Goal: Task Accomplishment & Management: Manage account settings

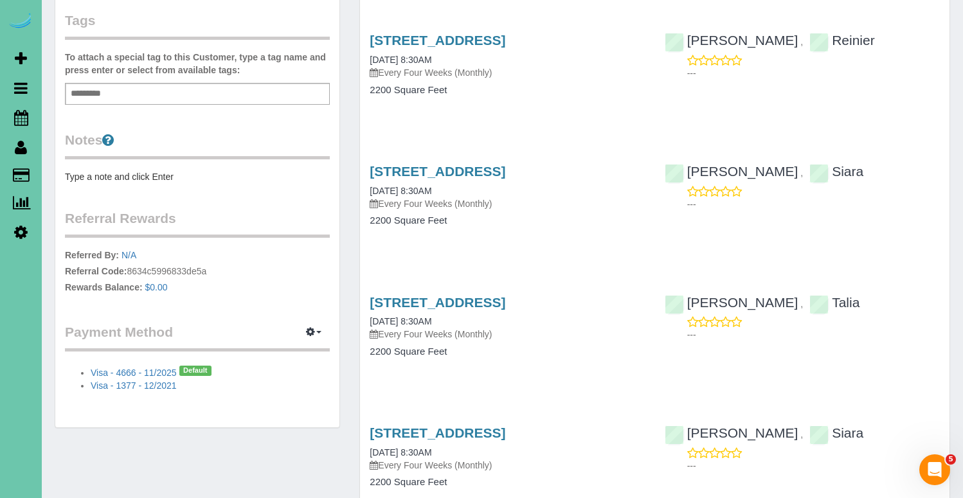
scroll to position [365, 0]
click at [314, 330] on icon "button" at bounding box center [310, 334] width 9 height 8
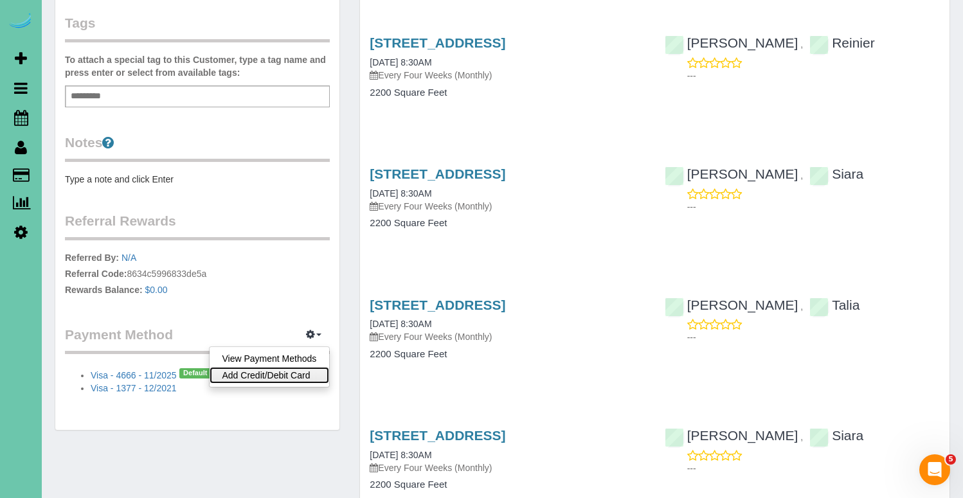
click at [285, 367] on link "Add Credit/Debit Card" at bounding box center [270, 375] width 120 height 17
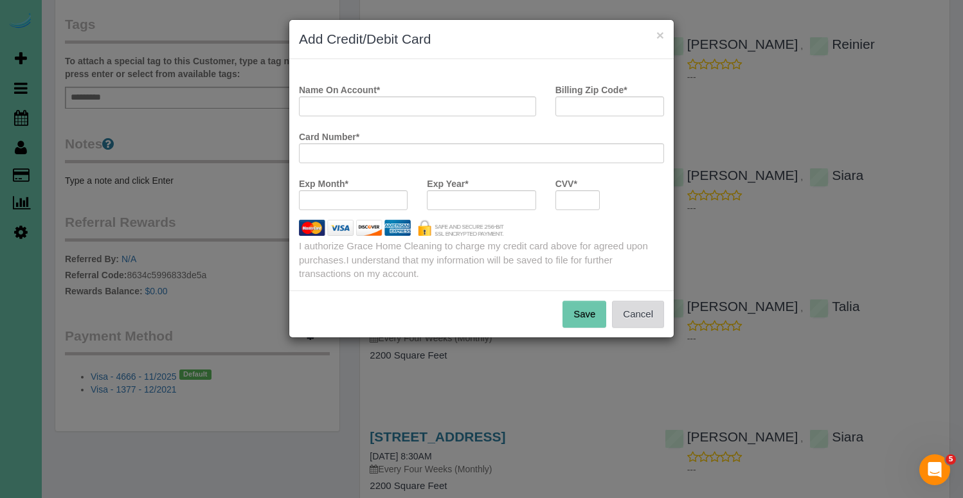
click at [644, 307] on button "Cancel" at bounding box center [638, 314] width 52 height 27
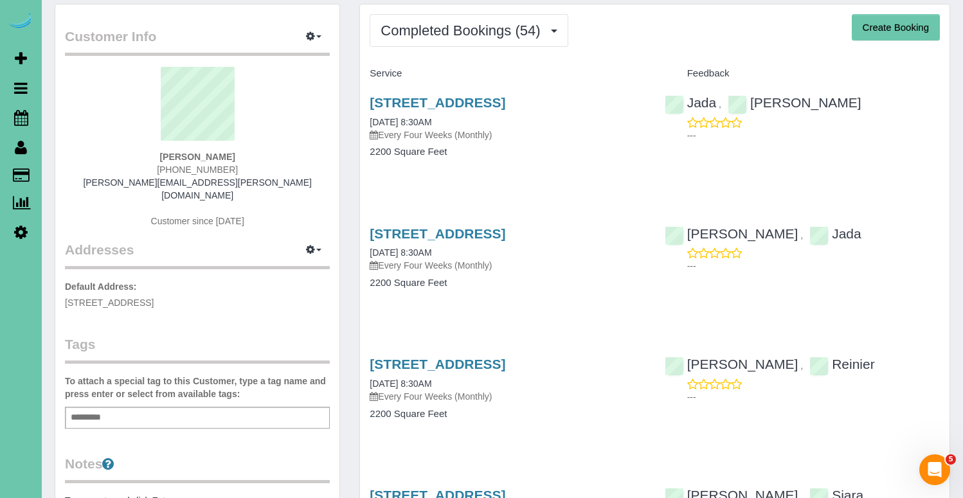
scroll to position [0, 0]
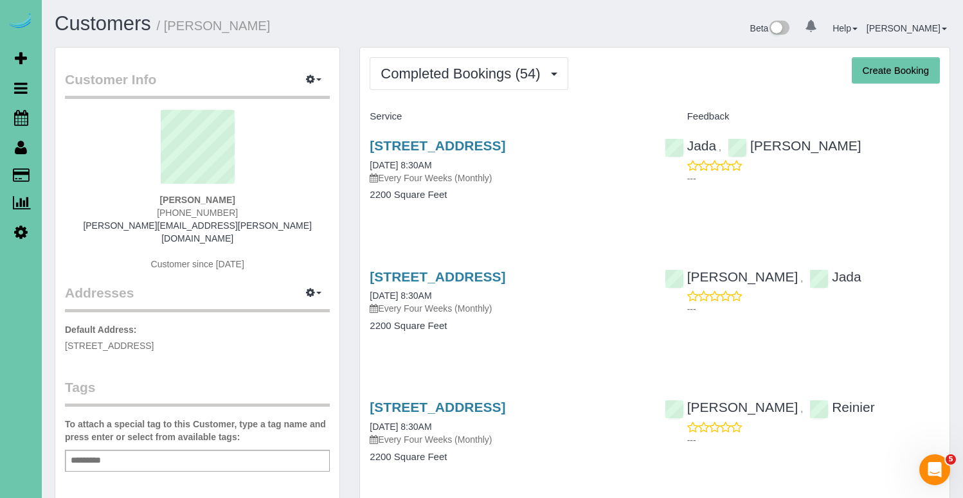
drag, startPoint x: 255, startPoint y: 196, endPoint x: 149, endPoint y: 193, distance: 105.5
click at [145, 194] on div "[PERSON_NAME] [PHONE_NUMBER] [PERSON_NAME][EMAIL_ADDRESS][PERSON_NAME][DOMAIN_N…" at bounding box center [197, 197] width 265 height 174
click at [187, 201] on strong "[PERSON_NAME]" at bounding box center [196, 200] width 75 height 10
drag, startPoint x: 246, startPoint y: 202, endPoint x: 189, endPoint y: 204, distance: 57.3
click at [143, 199] on div "[PERSON_NAME] [PHONE_NUMBER] [PERSON_NAME][EMAIL_ADDRESS][PERSON_NAME][DOMAIN_N…" at bounding box center [197, 197] width 265 height 174
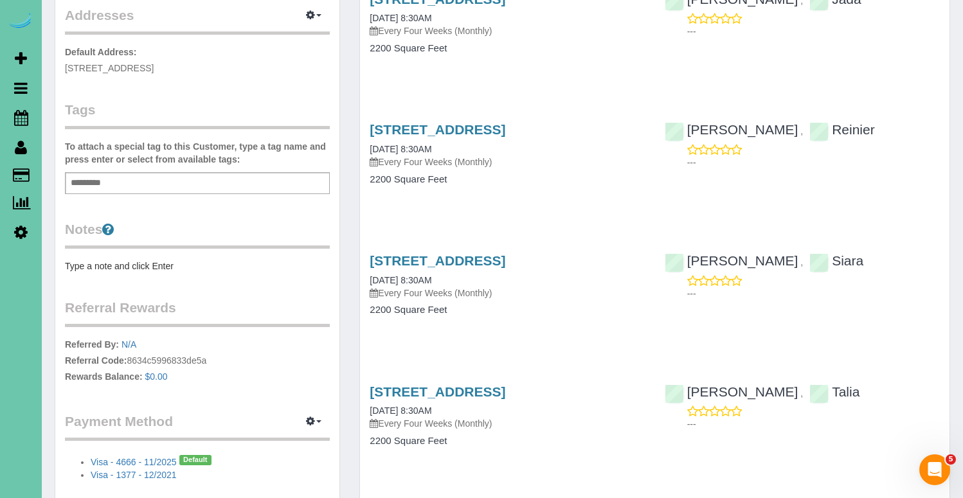
scroll to position [297, 0]
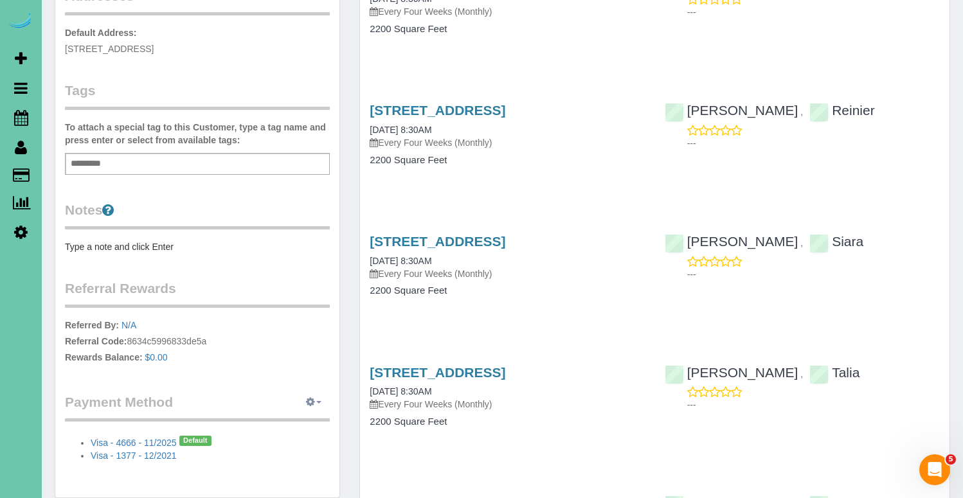
click at [315, 393] on button "button" at bounding box center [314, 403] width 32 height 20
click at [295, 435] on link "Add Credit/Debit Card" at bounding box center [270, 443] width 120 height 17
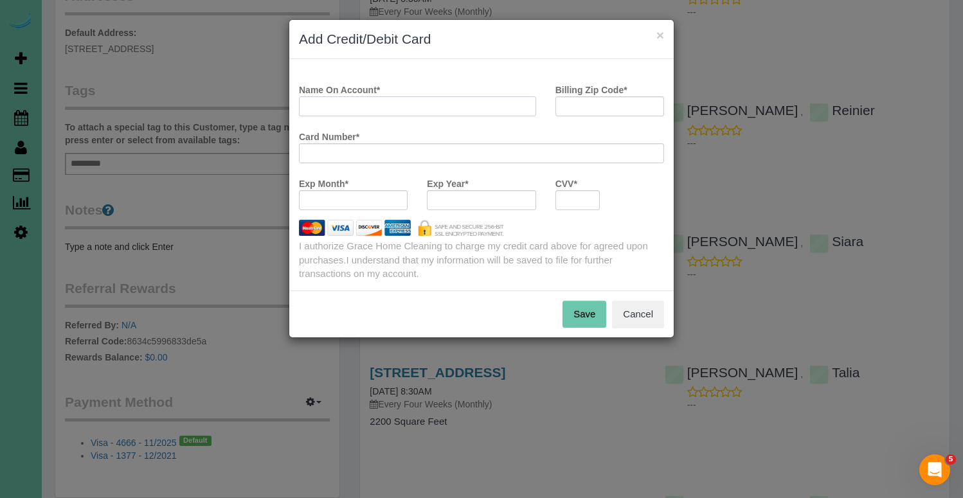
click at [453, 105] on input "Name On Account *" at bounding box center [417, 106] width 237 height 20
type input "[PERSON_NAME]"
type input "68022"
click at [584, 314] on button "Save" at bounding box center [585, 314] width 44 height 27
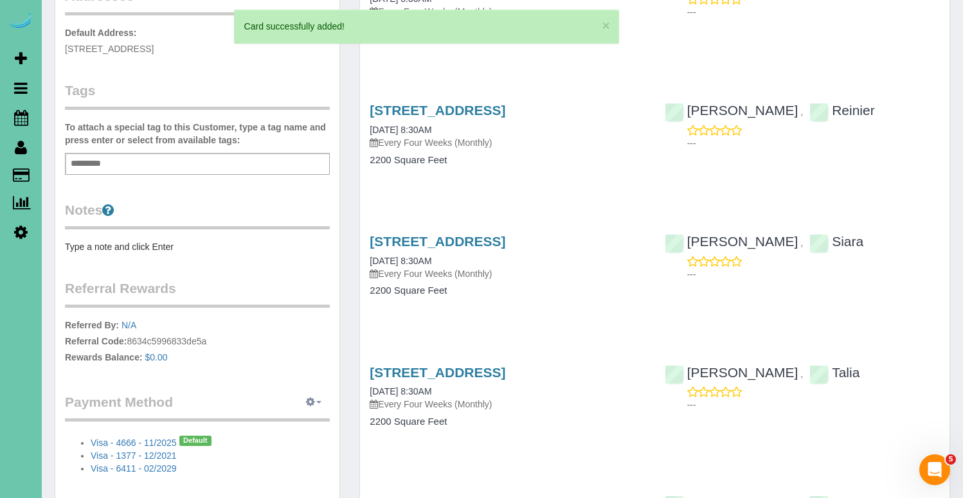
click at [314, 398] on icon "button" at bounding box center [310, 402] width 9 height 8
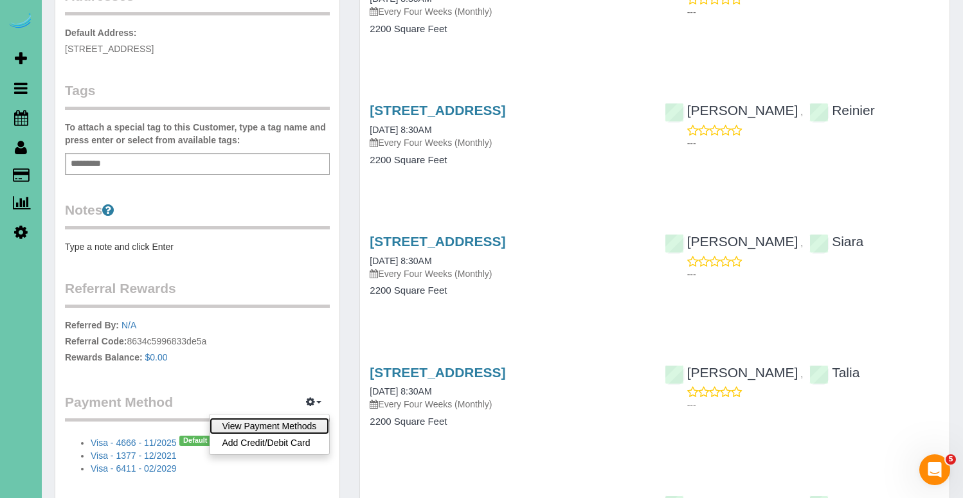
click at [295, 418] on link "View Payment Methods" at bounding box center [270, 426] width 120 height 17
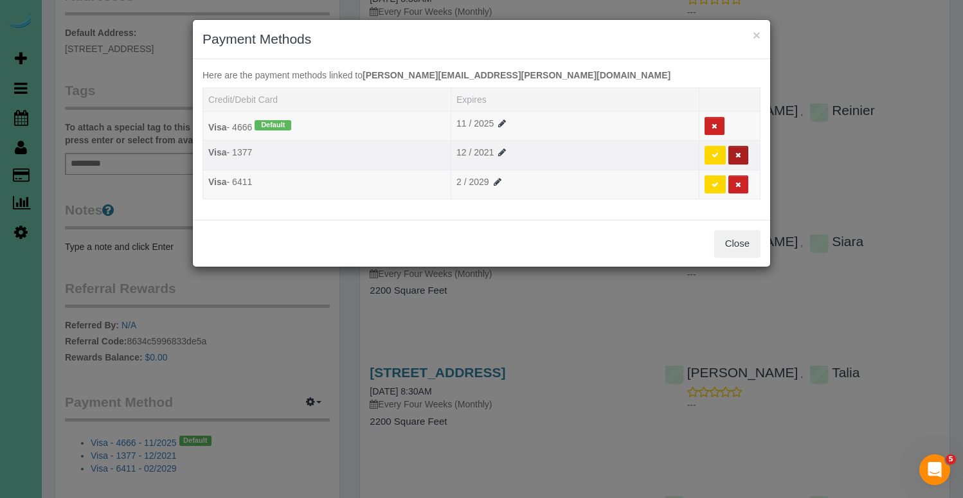
click at [738, 159] on button at bounding box center [739, 155] width 20 height 19
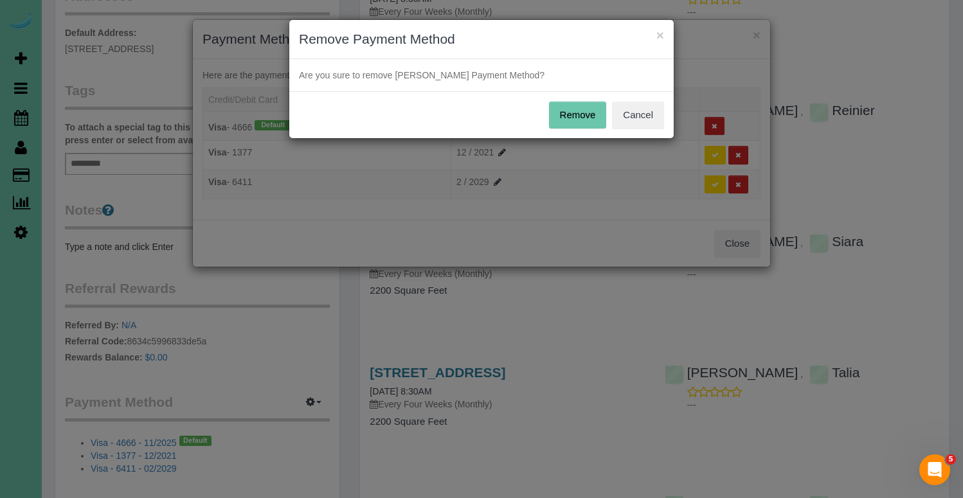
click at [585, 113] on button "Remove" at bounding box center [578, 115] width 58 height 27
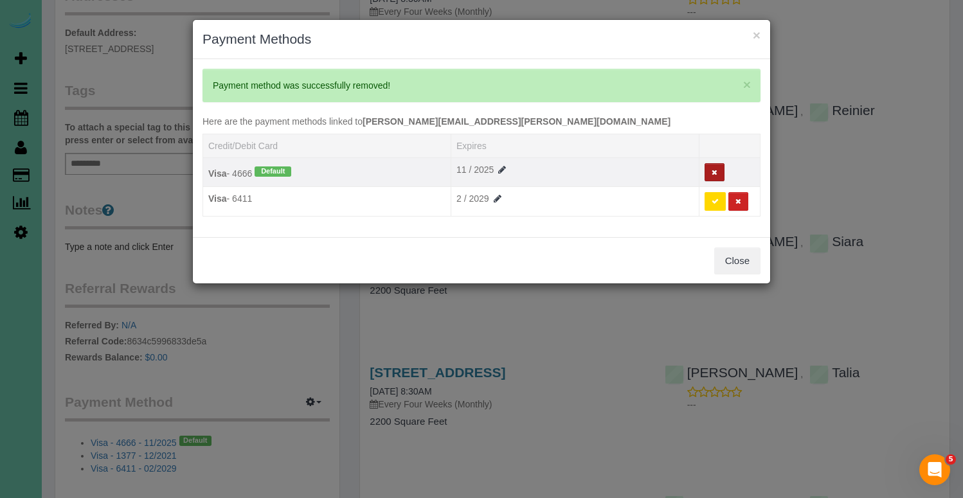
click at [713, 169] on icon at bounding box center [715, 172] width 6 height 7
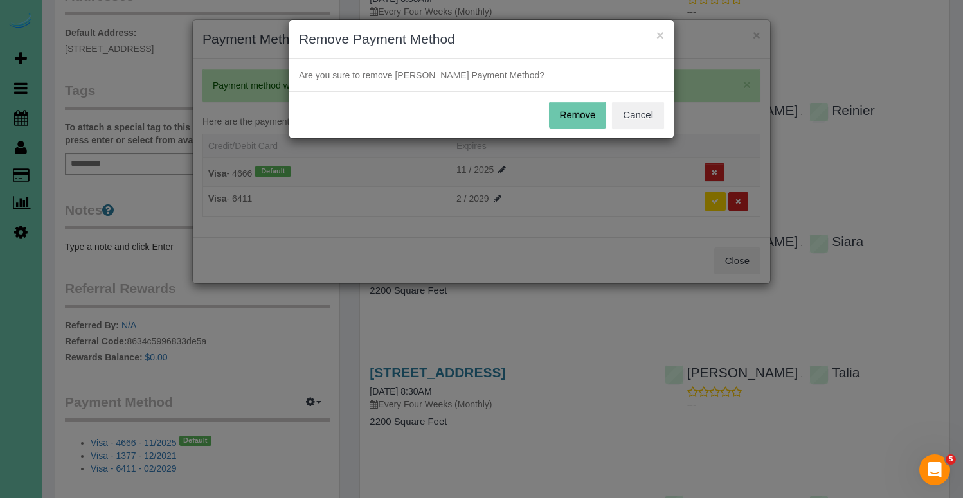
click at [577, 115] on button "Remove" at bounding box center [578, 115] width 58 height 27
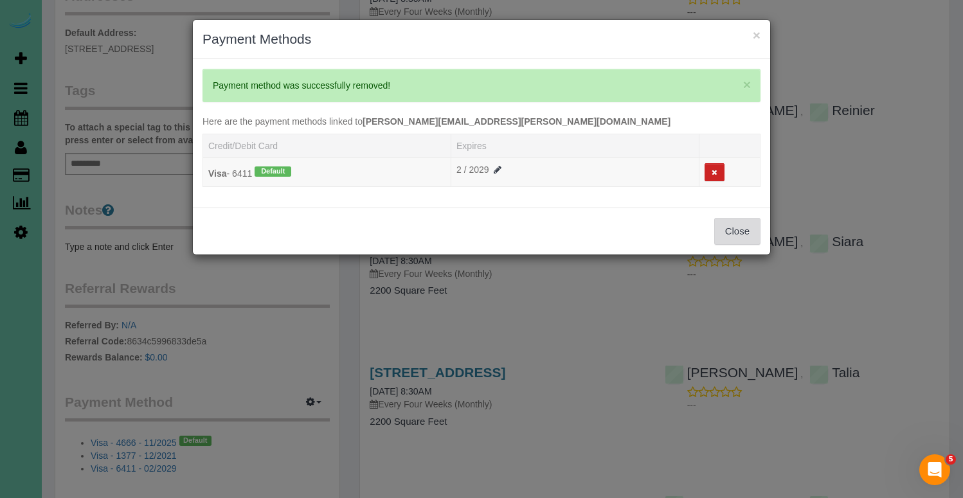
click at [745, 230] on button "Close" at bounding box center [738, 231] width 46 height 27
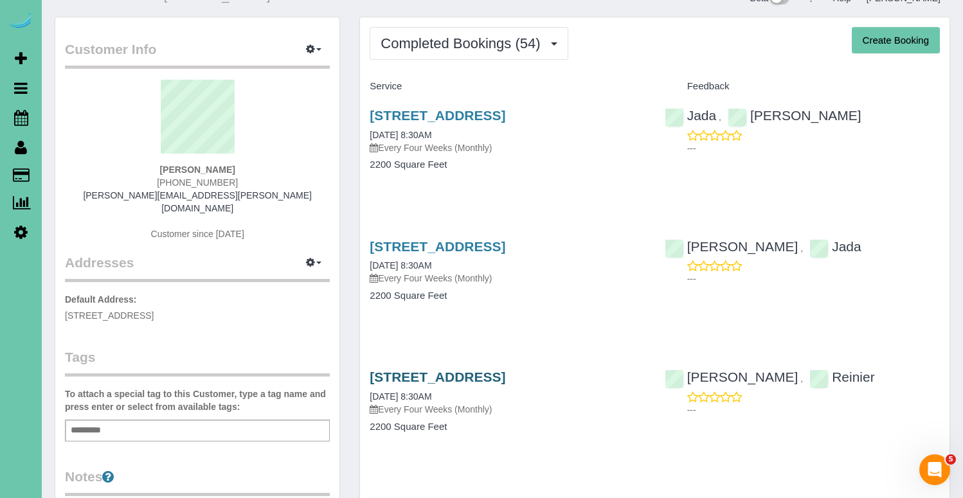
scroll to position [0, 0]
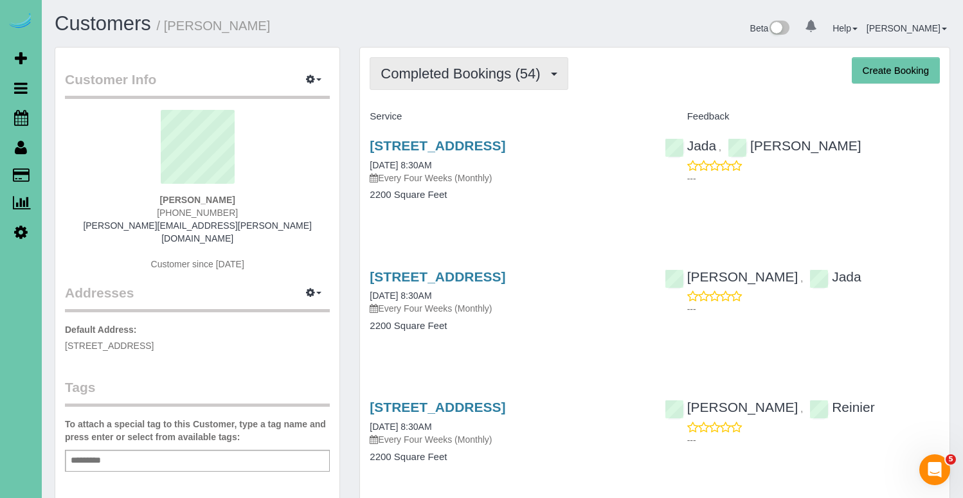
click at [486, 75] on span "Completed Bookings (54)" at bounding box center [464, 74] width 166 height 16
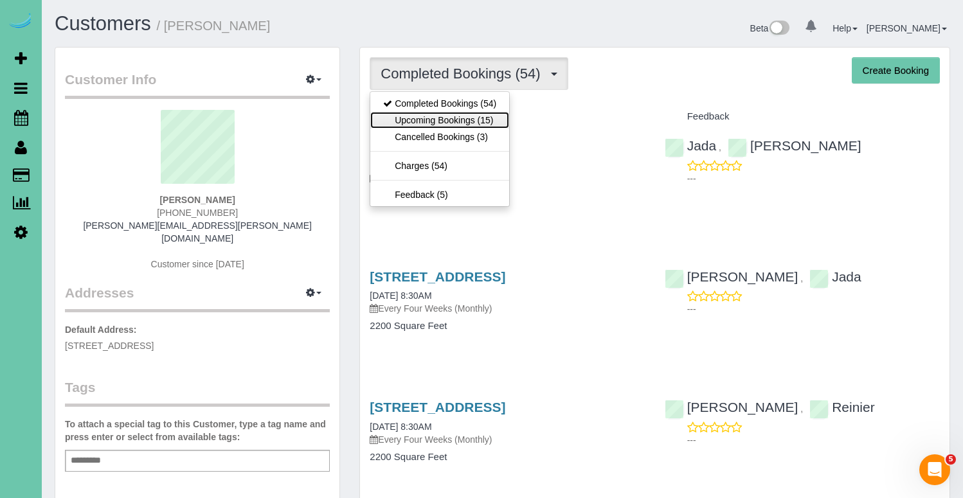
click at [464, 120] on link "Upcoming Bookings (15)" at bounding box center [439, 120] width 139 height 17
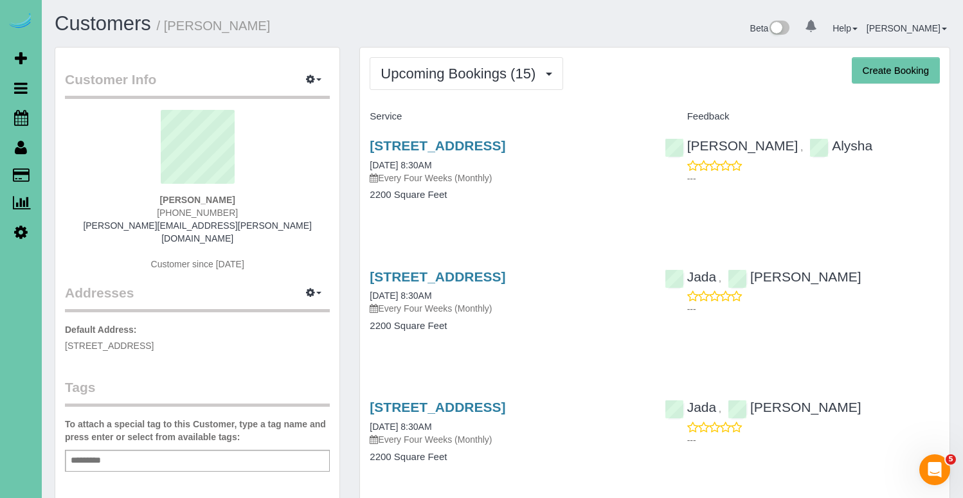
scroll to position [10, 0]
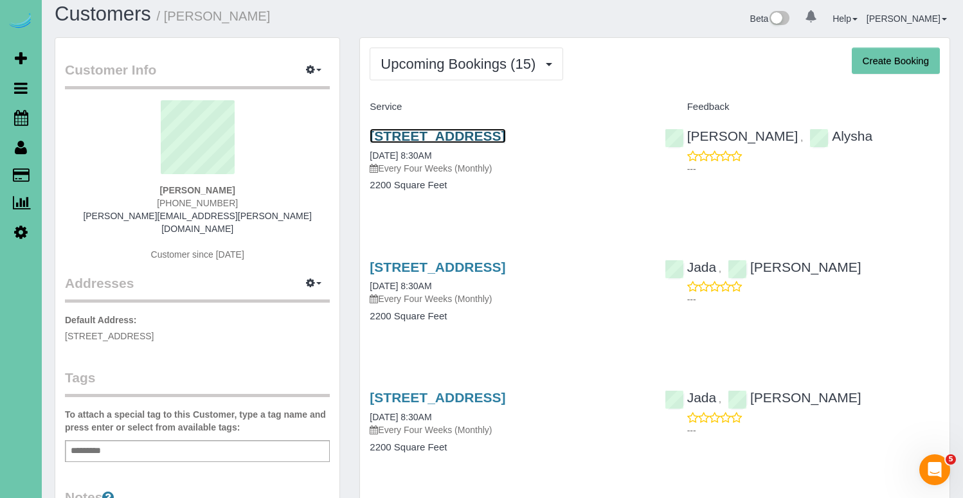
click at [450, 134] on link "[STREET_ADDRESS]" at bounding box center [438, 136] width 136 height 15
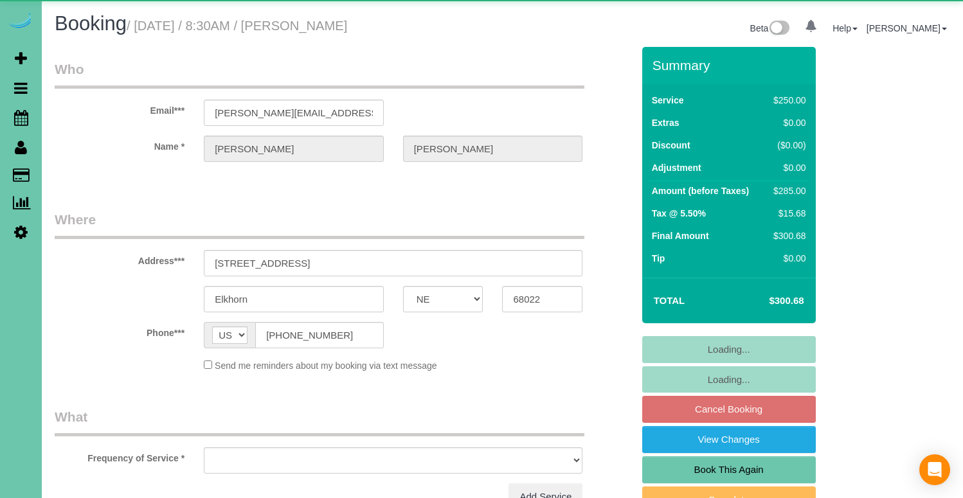
select select "NE"
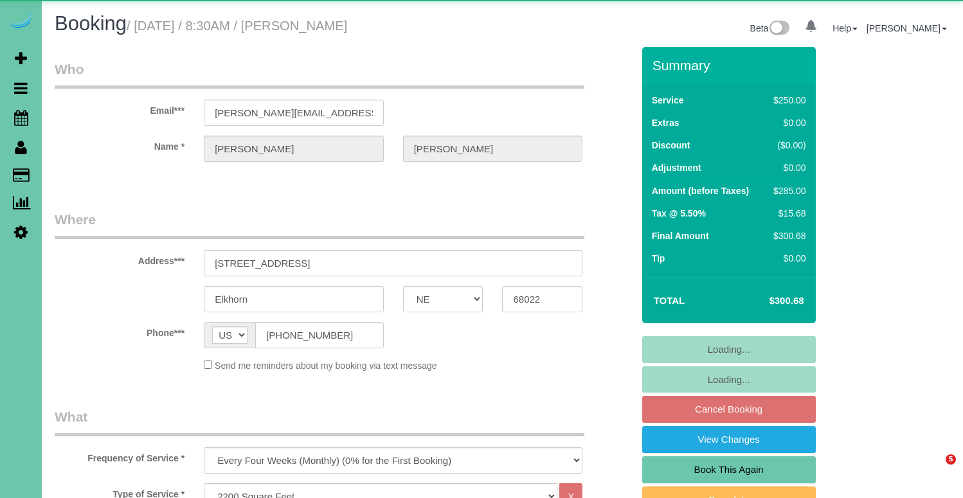
select select "object:846"
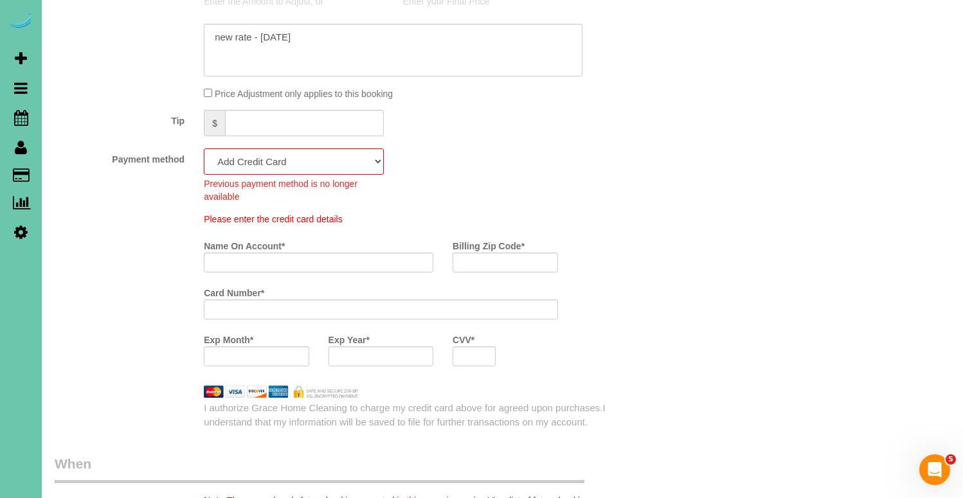
scroll to position [796, 0]
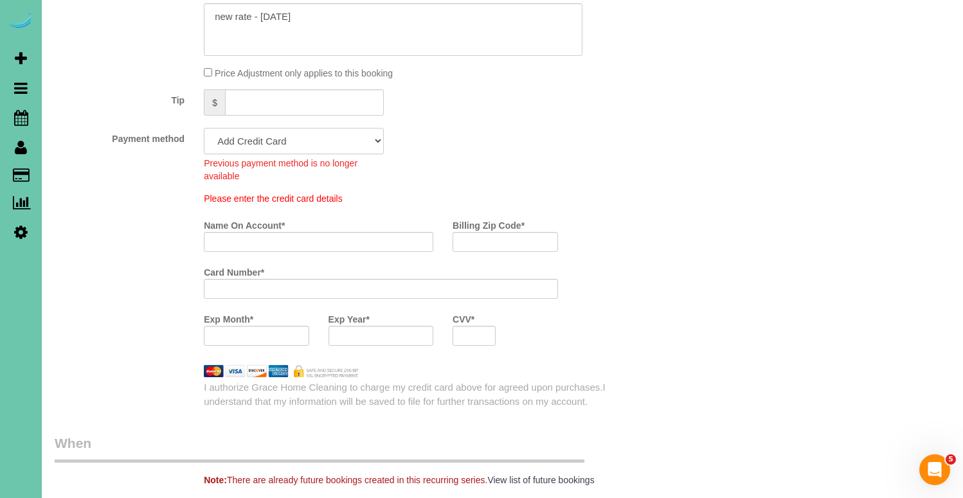
click at [259, 146] on select "Visa - 6411 - 02/2029 (Default) Add Credit Card ─────────────── Cash Check Payp…" at bounding box center [294, 141] width 180 height 26
select select "string:fspay-96d58902-a2ba-425e-9bb7-a340e3e9a9d1"
click at [204, 128] on select "Visa - 6411 - 02/2029 (Default) Add Credit Card ─────────────── Cash Check Payp…" at bounding box center [294, 141] width 180 height 26
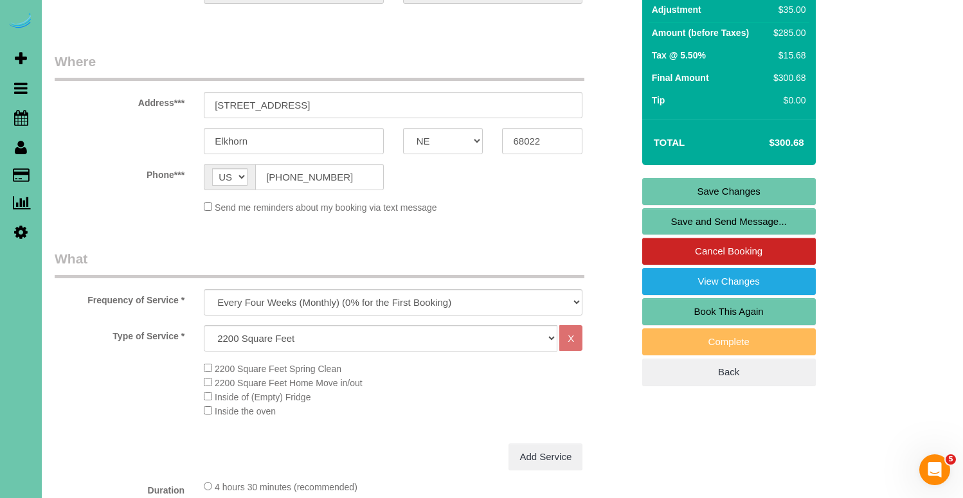
scroll to position [156, 0]
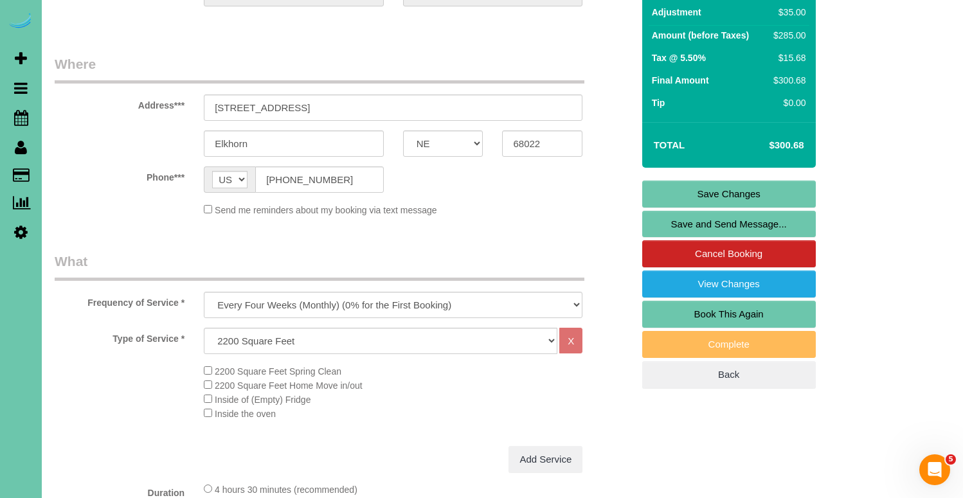
click at [740, 196] on link "Save Changes" at bounding box center [729, 194] width 174 height 27
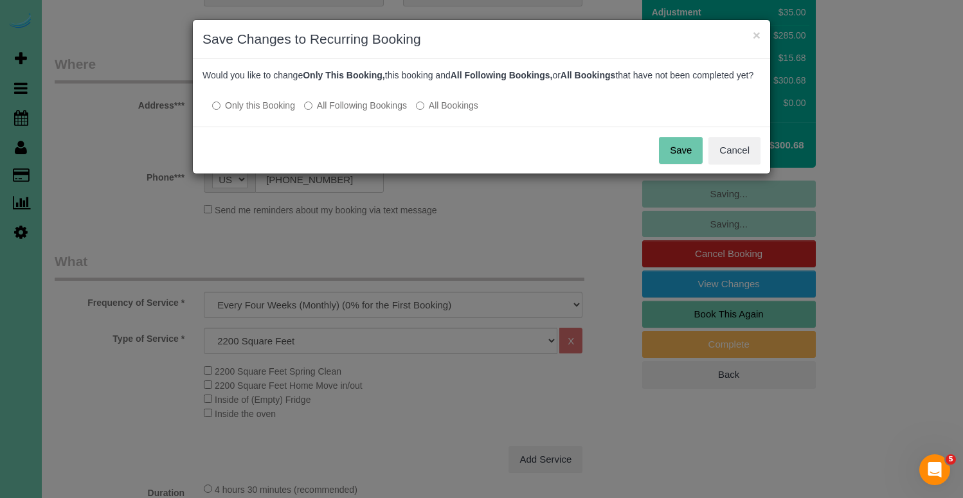
click at [383, 112] on label "All Following Bookings" at bounding box center [355, 105] width 103 height 13
click at [676, 161] on button "Save" at bounding box center [681, 150] width 44 height 27
